Goal: Transaction & Acquisition: Purchase product/service

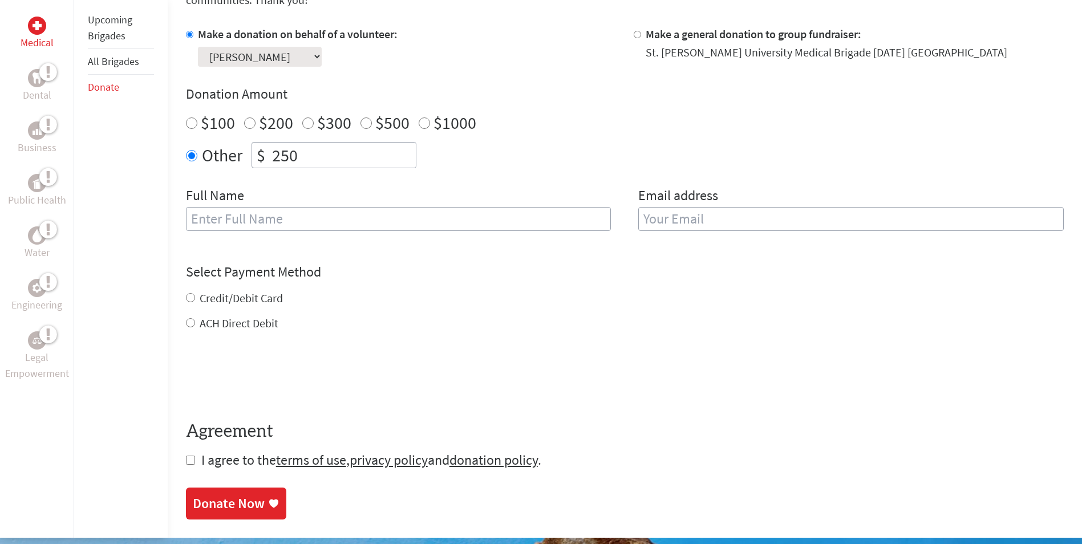
scroll to position [399, 0]
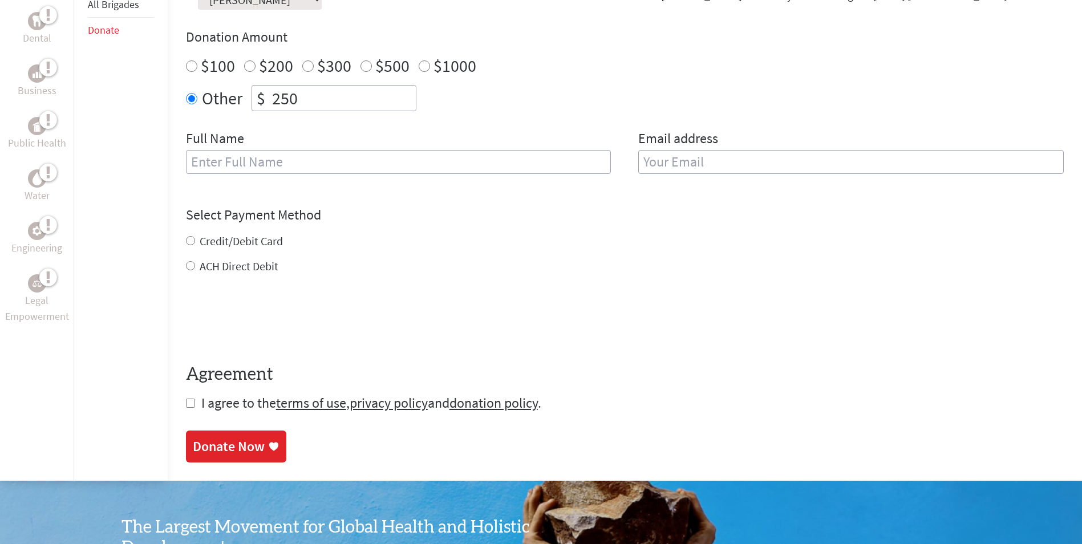
click at [226, 153] on input "text" at bounding box center [399, 162] width 426 height 24
type input "[PERSON_NAME]"
type input "[EMAIL_ADDRESS][DOMAIN_NAME]"
click at [195, 238] on div "Credit/Debit Card ACH Direct Debit" at bounding box center [625, 253] width 878 height 41
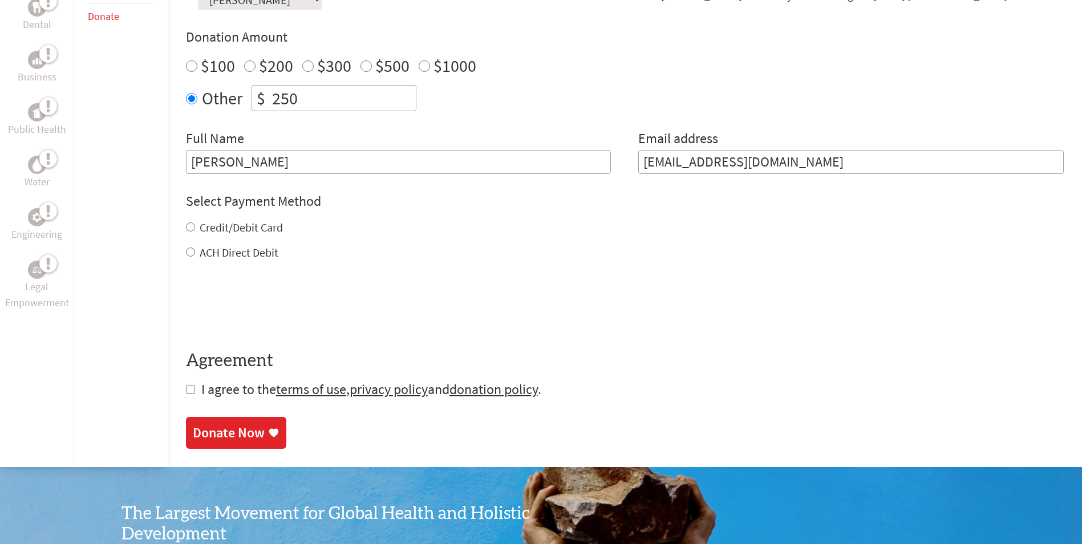
click at [191, 230] on input "Credit/Debit Card" at bounding box center [190, 226] width 9 height 9
radio input "true"
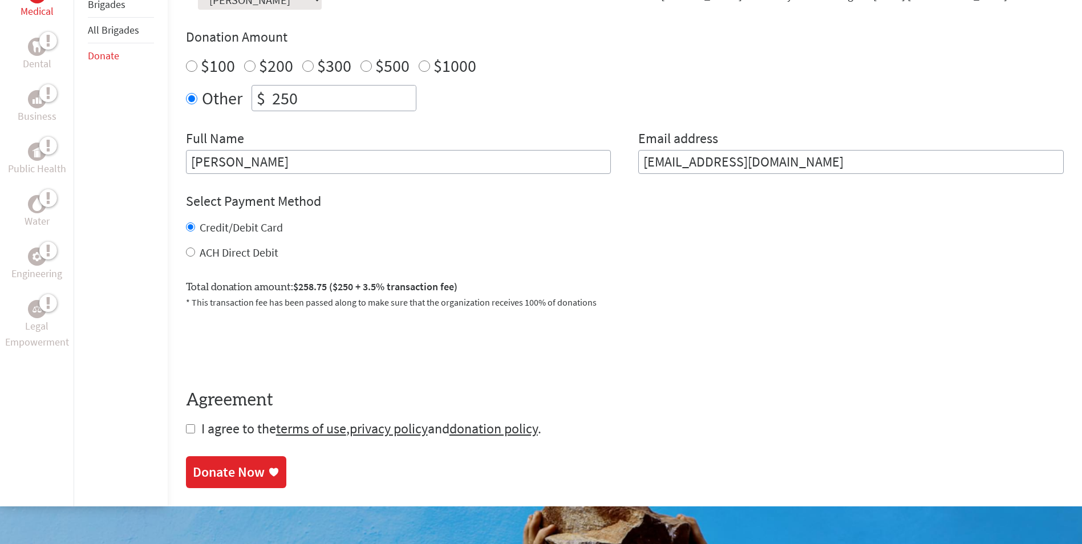
click at [190, 430] on input "checkbox" at bounding box center [190, 428] width 9 height 9
checkbox input "true"
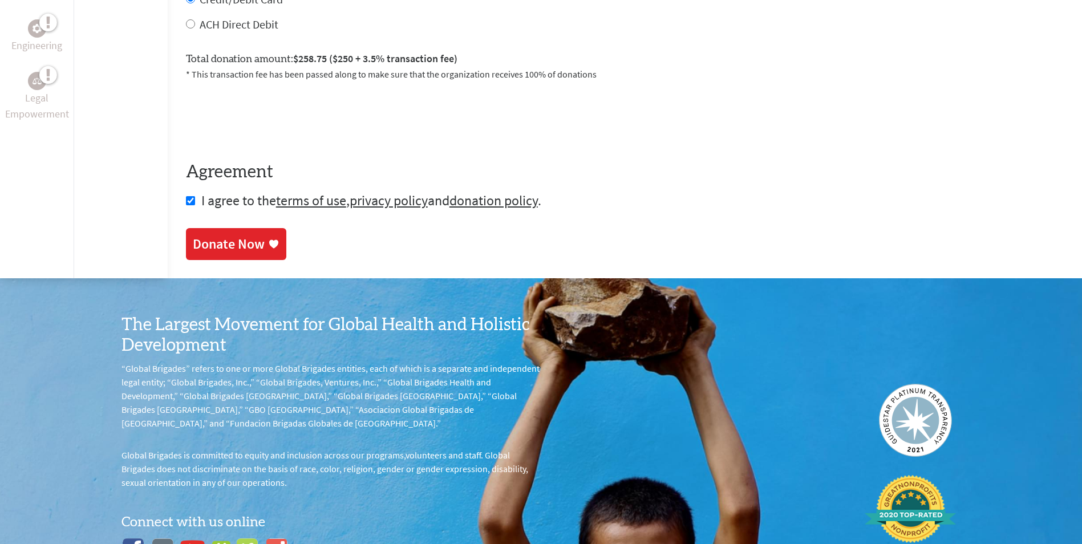
scroll to position [685, 0]
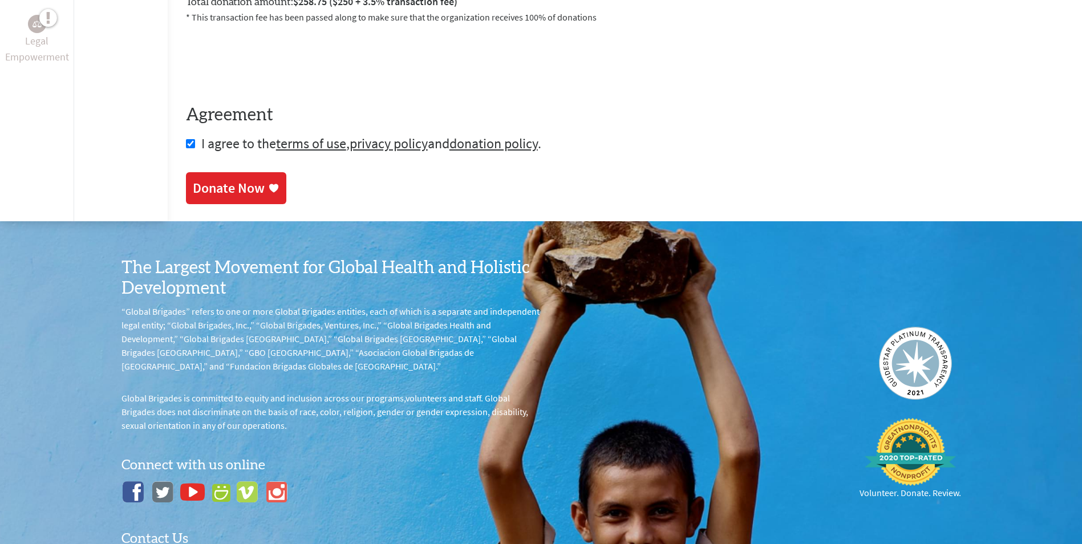
click at [230, 187] on div "Donate Now" at bounding box center [229, 188] width 72 height 18
